Goal: Browse casually: Explore the website without a specific task or goal

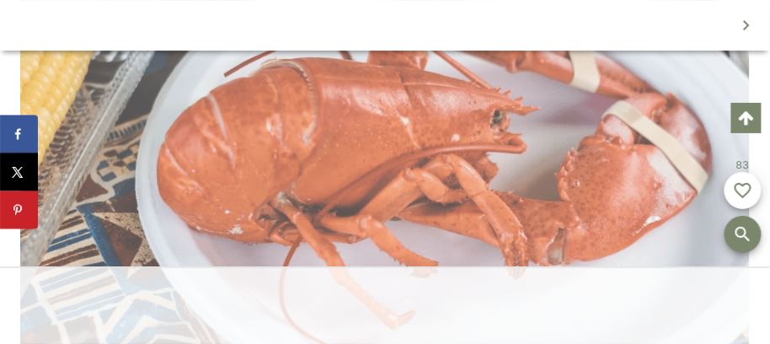
scroll to position [909, 0]
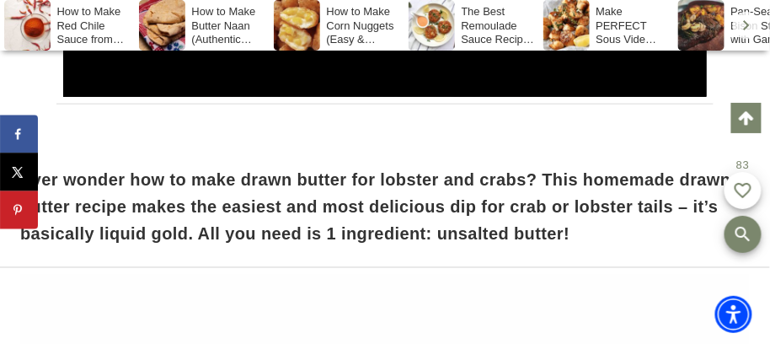
scroll to position [0, 0]
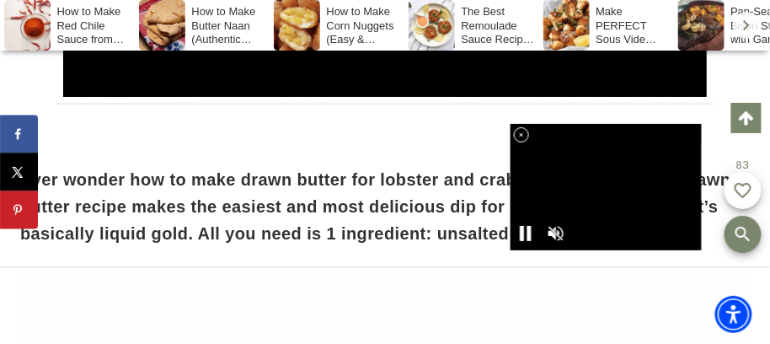
click at [517, 135] on icon at bounding box center [522, 134] width 14 height 14
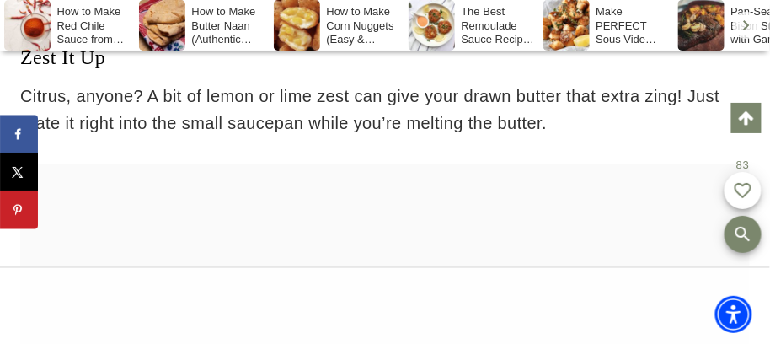
scroll to position [8492, 0]
